Goal: Ask a question: Seek information or help from site administrators or community

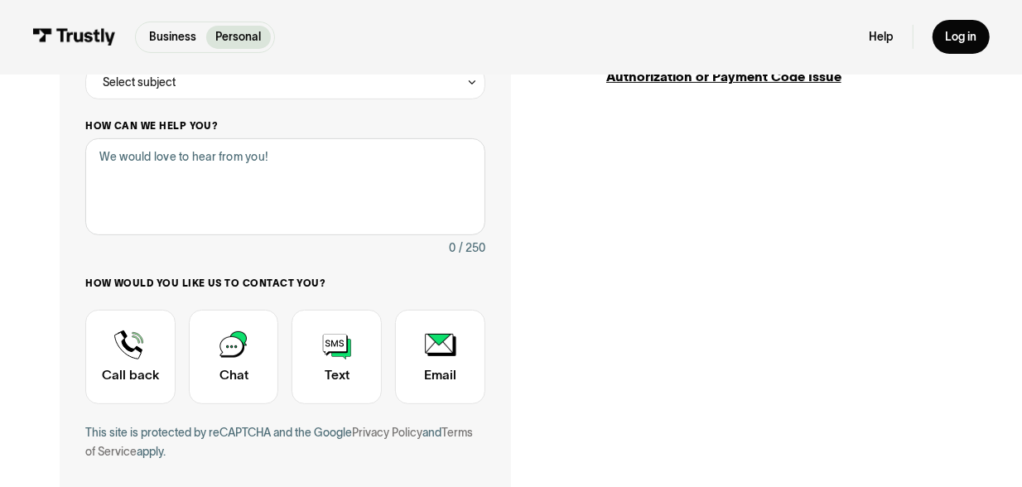
scroll to position [315, 0]
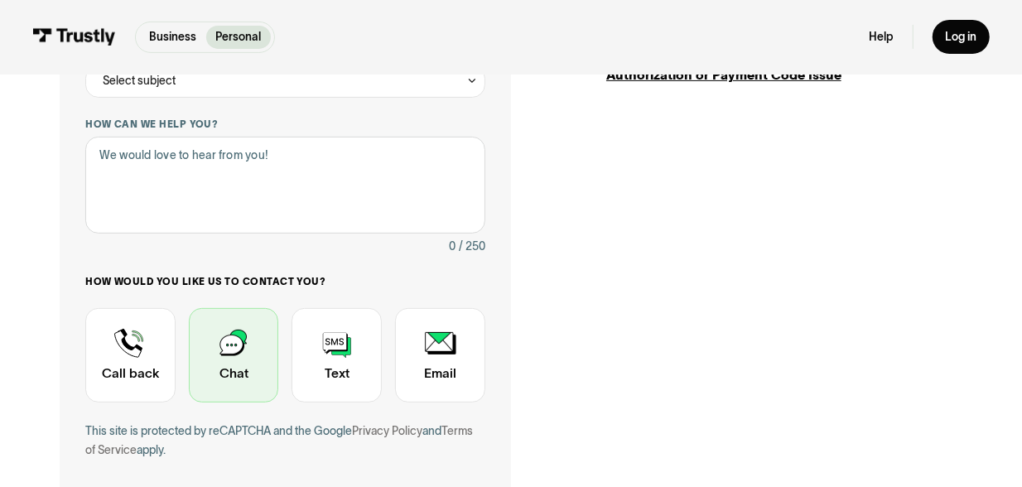
click at [228, 351] on div "Contact Trustly Support" at bounding box center [234, 355] width 90 height 94
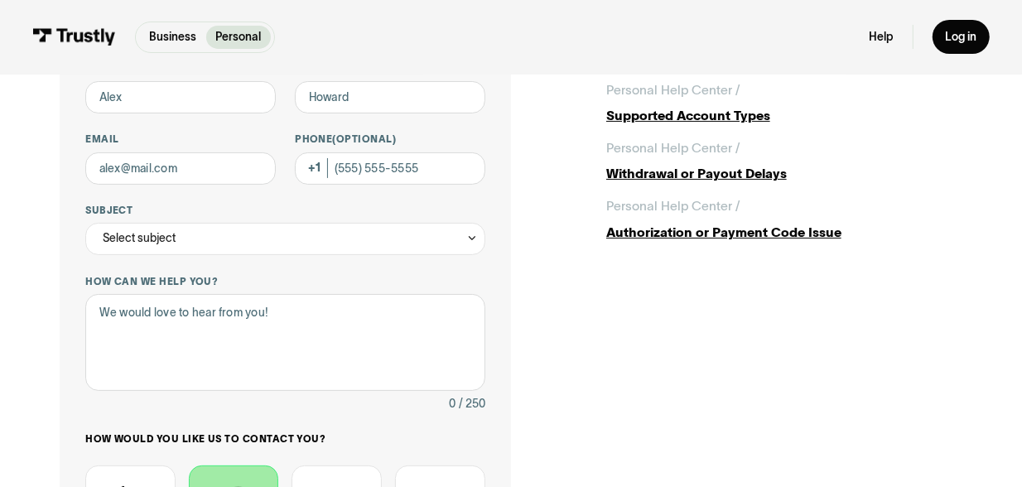
scroll to position [97, 0]
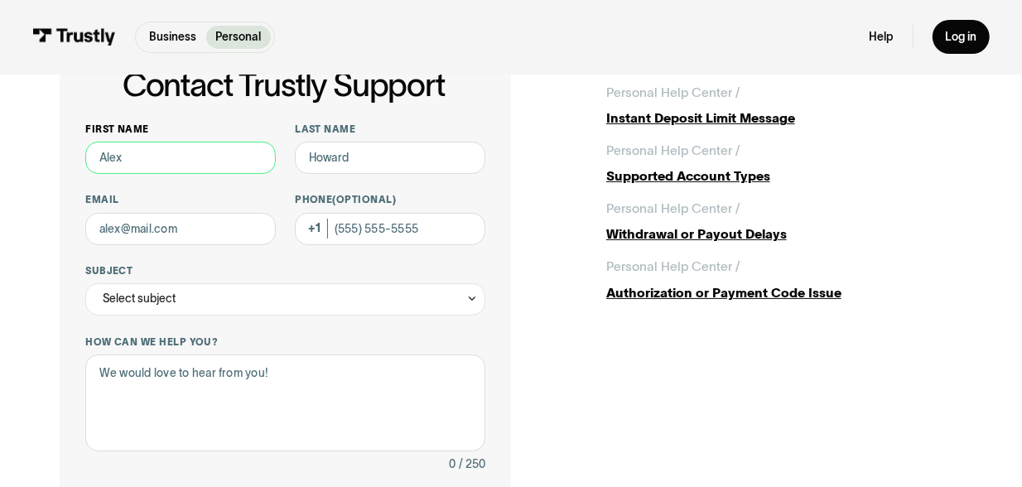
click at [115, 160] on input "First name" at bounding box center [180, 158] width 190 height 32
type input "[PERSON_NAME]"
type input "[EMAIL_ADDRESS][DOMAIN_NAME]"
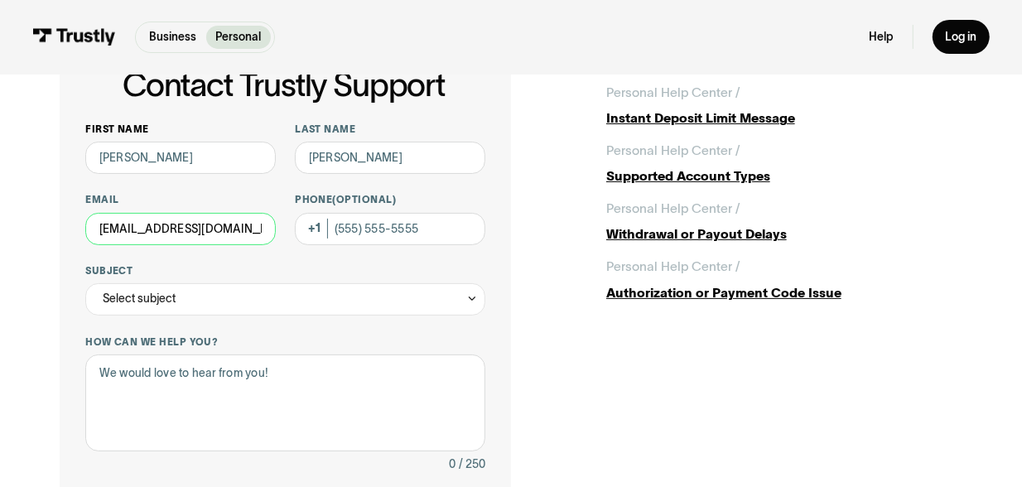
type input "[PHONE_NUMBER]"
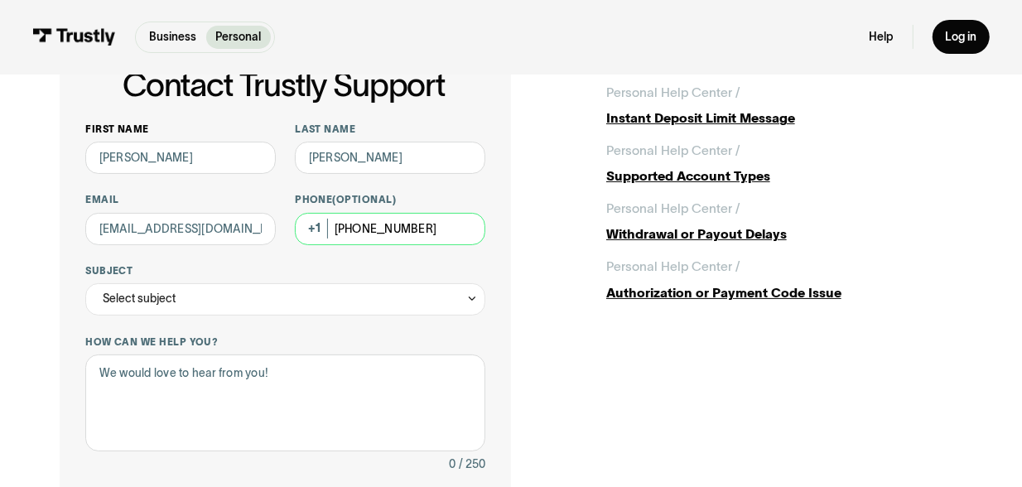
type input "**********"
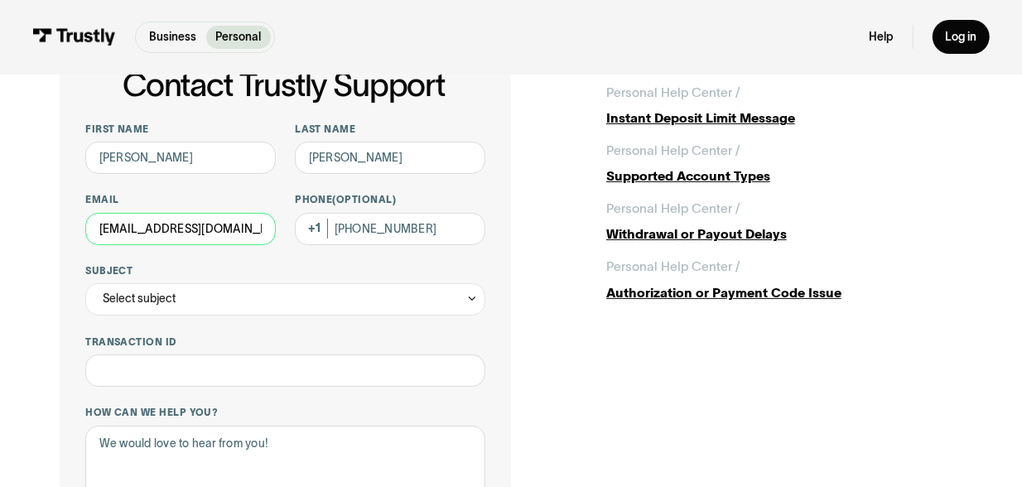
drag, startPoint x: 257, startPoint y: 226, endPoint x: 79, endPoint y: 232, distance: 178.1
click at [61, 237] on div "**********" at bounding box center [285, 447] width 451 height 812
type input "[EMAIL_ADDRESS][DOMAIN_NAME]"
click at [29, 269] on div "**********" at bounding box center [511, 448] width 1022 height 941
click at [203, 292] on div "Select subject" at bounding box center [285, 299] width 400 height 32
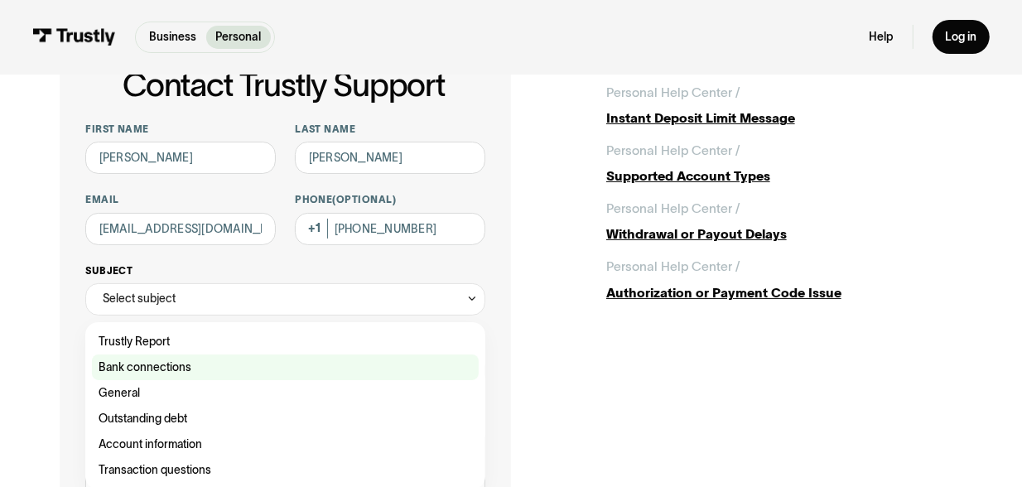
click at [192, 373] on div "Contact Trustly Support" at bounding box center [285, 367] width 387 height 26
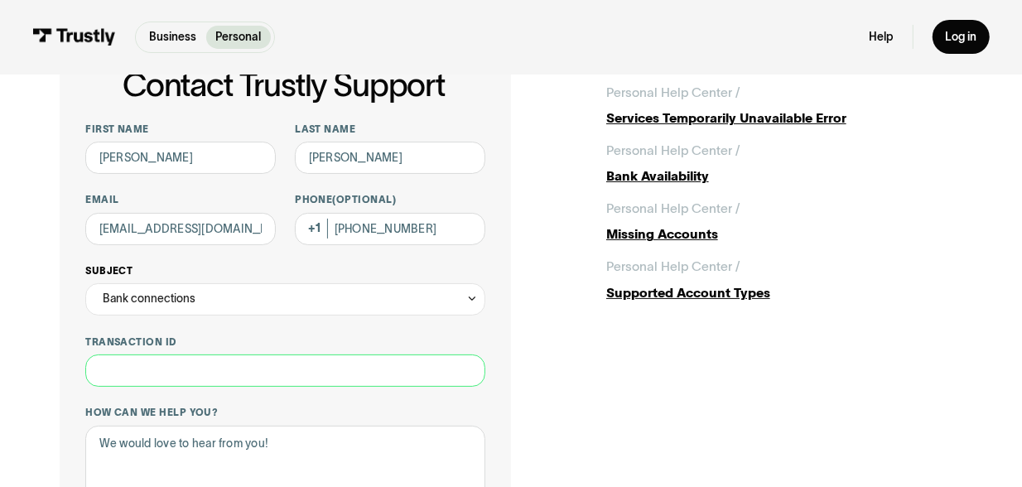
click at [192, 373] on input "Transaction ID" at bounding box center [285, 370] width 400 height 32
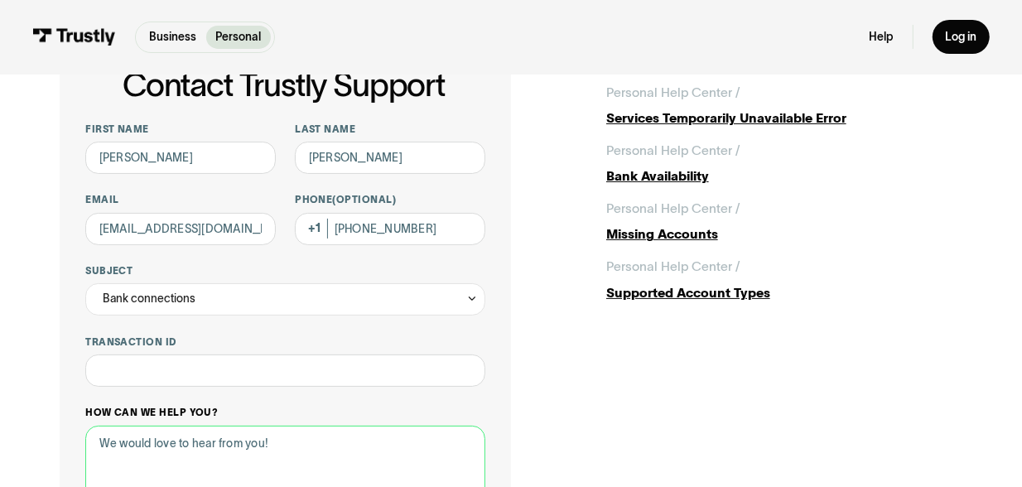
click at [113, 450] on textarea "How can we help you?" at bounding box center [285, 474] width 400 height 97
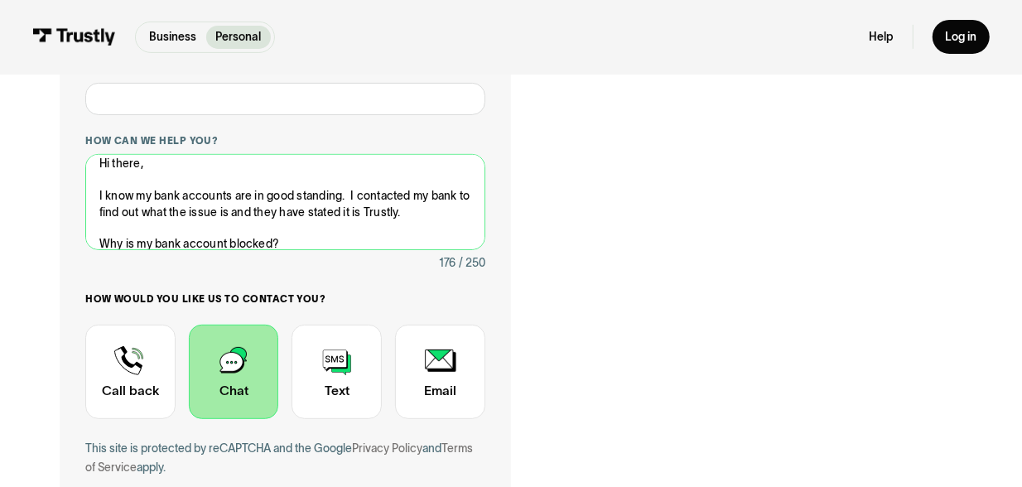
scroll to position [363, 0]
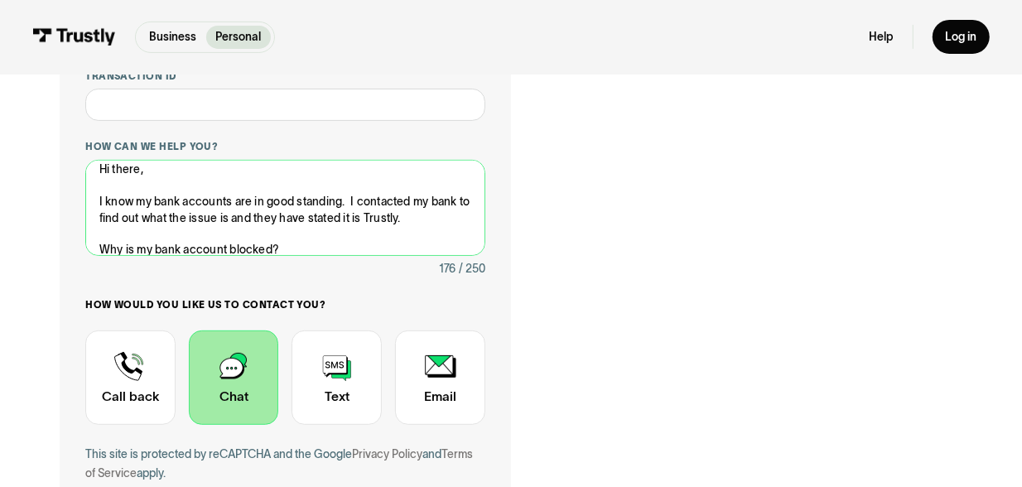
type textarea "Hi there, I know my bank accounts are in good standing. I contacted my bank to …"
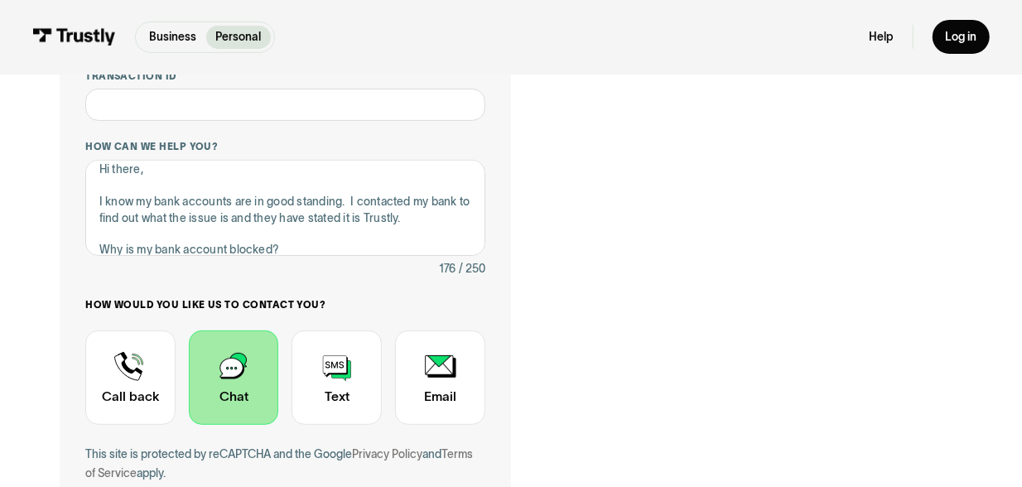
drag, startPoint x: 1020, startPoint y: 205, endPoint x: 1034, endPoint y: 288, distance: 84.8
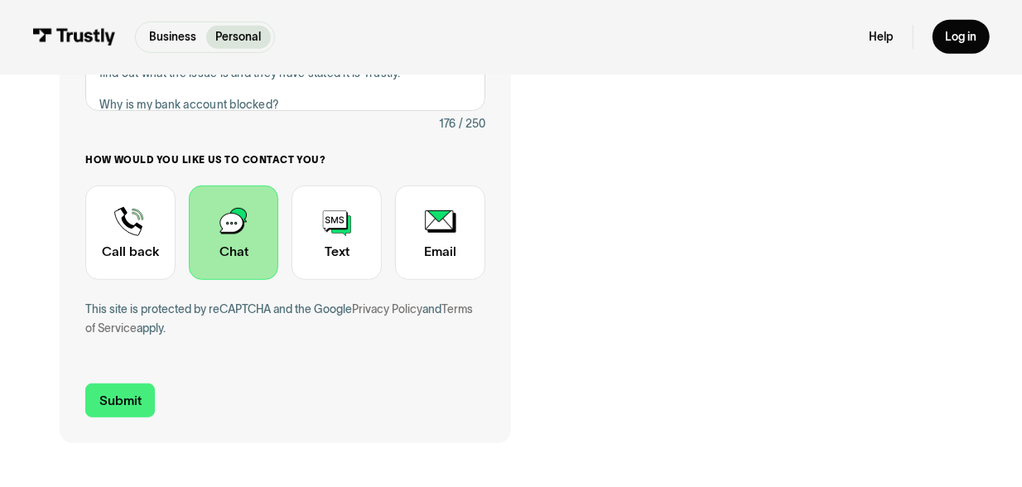
scroll to position [512, 0]
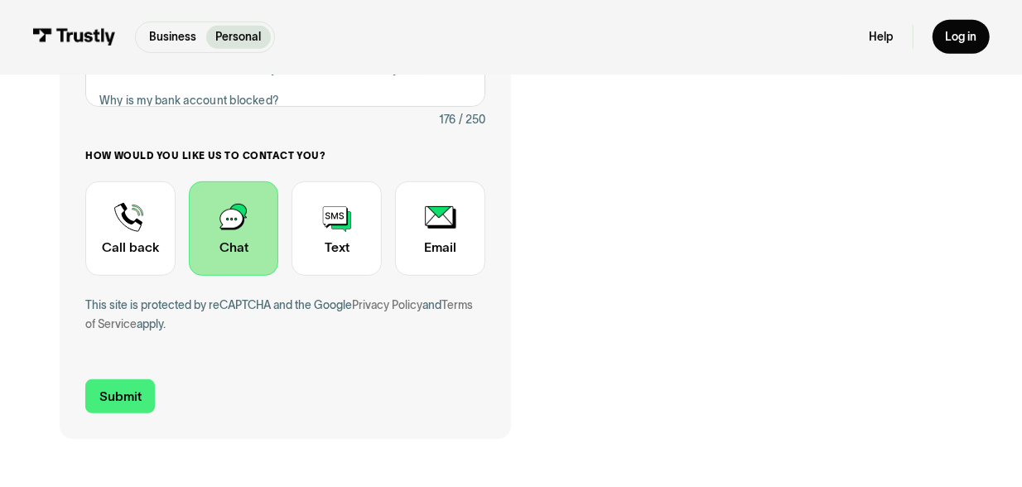
click at [163, 390] on form "**********" at bounding box center [285, 61] width 400 height 706
click at [113, 389] on input "Submit" at bounding box center [120, 396] width 70 height 34
type input "[PHONE_NUMBER]"
